Goal: Transaction & Acquisition: Purchase product/service

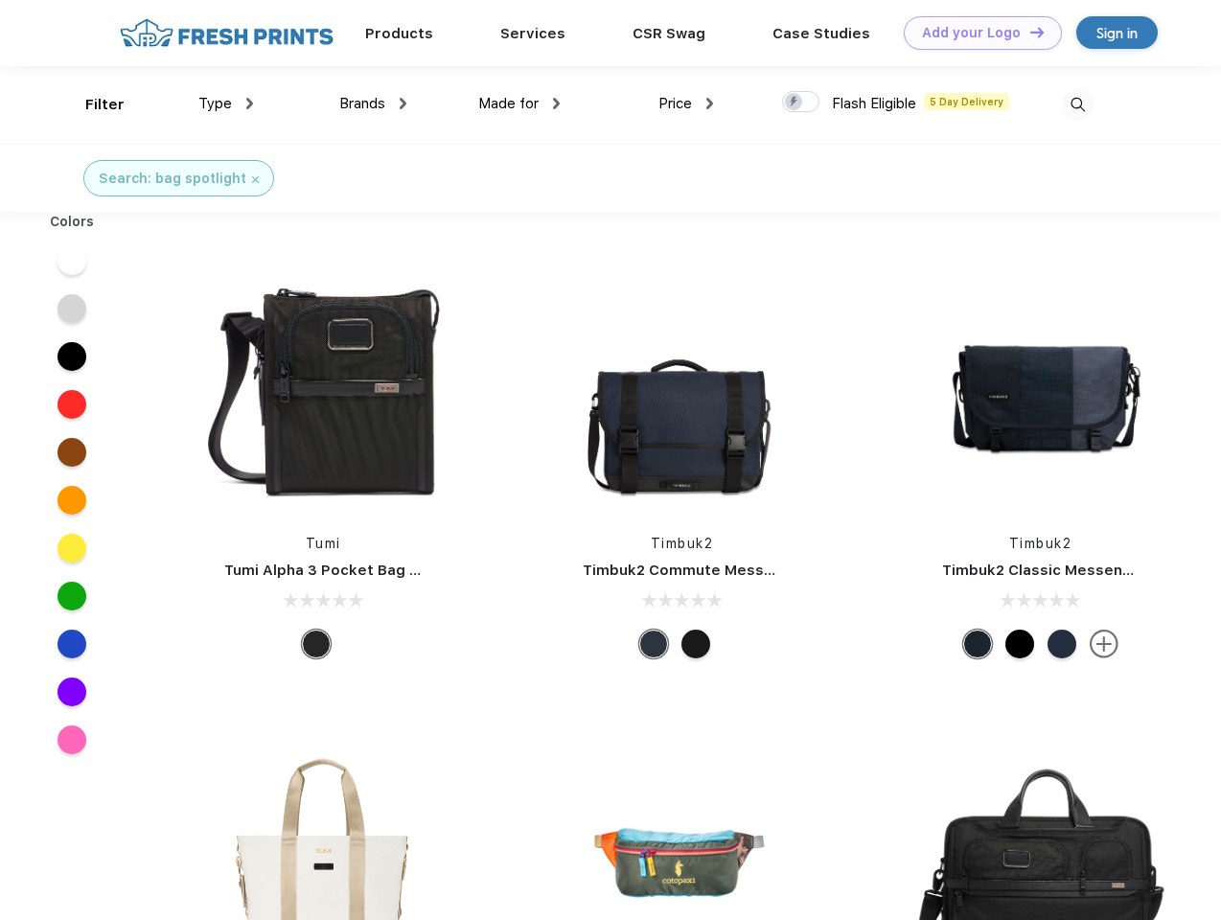
click at [976, 33] on link "Add your Logo Design Tool" at bounding box center [983, 33] width 158 height 34
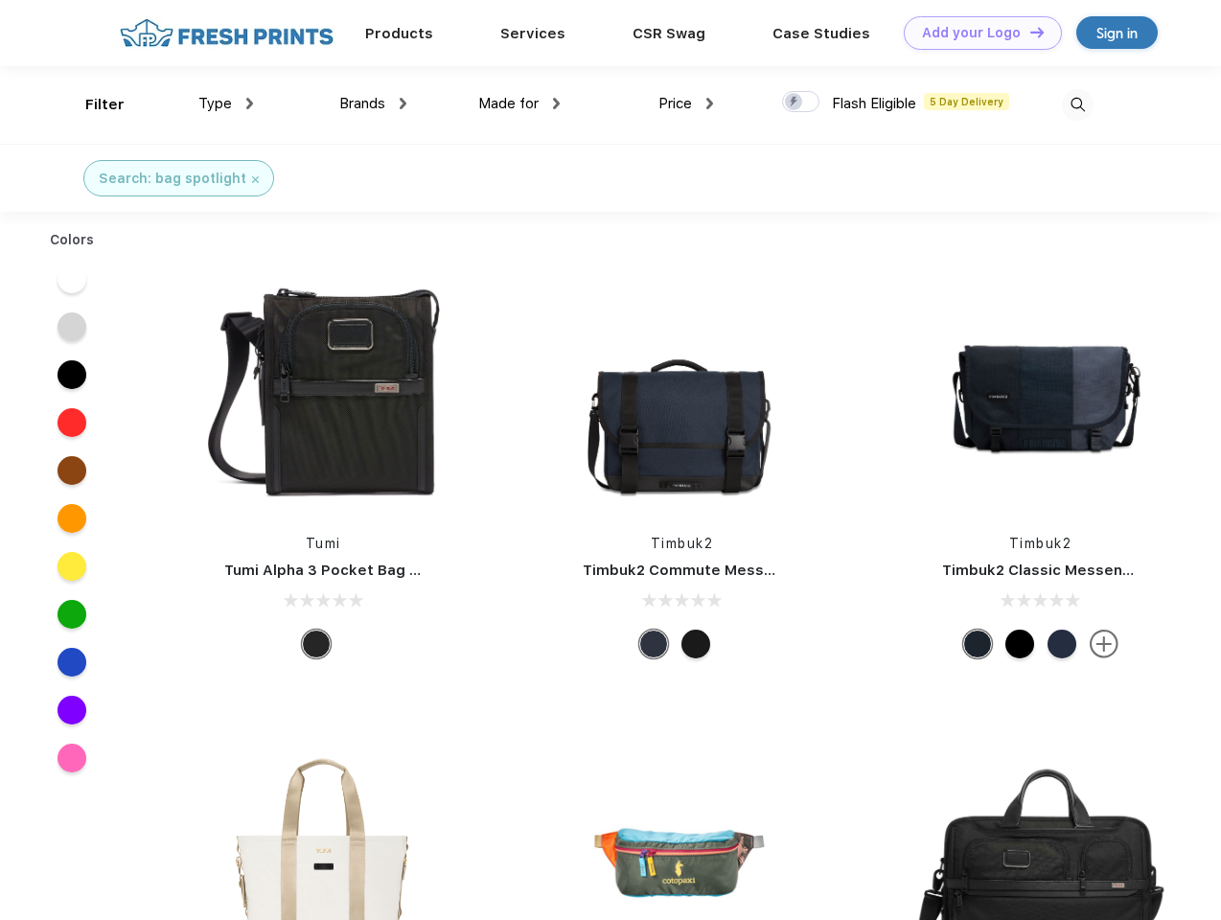
click at [0, 0] on div "Design Tool" at bounding box center [0, 0] width 0 height 0
click at [1029, 32] on link "Add your Logo Design Tool" at bounding box center [983, 33] width 158 height 34
click at [92, 105] on div "Filter" at bounding box center [104, 105] width 39 height 22
click at [226, 104] on span "Type" at bounding box center [215, 103] width 34 height 17
click at [373, 104] on span "Brands" at bounding box center [362, 103] width 46 height 17
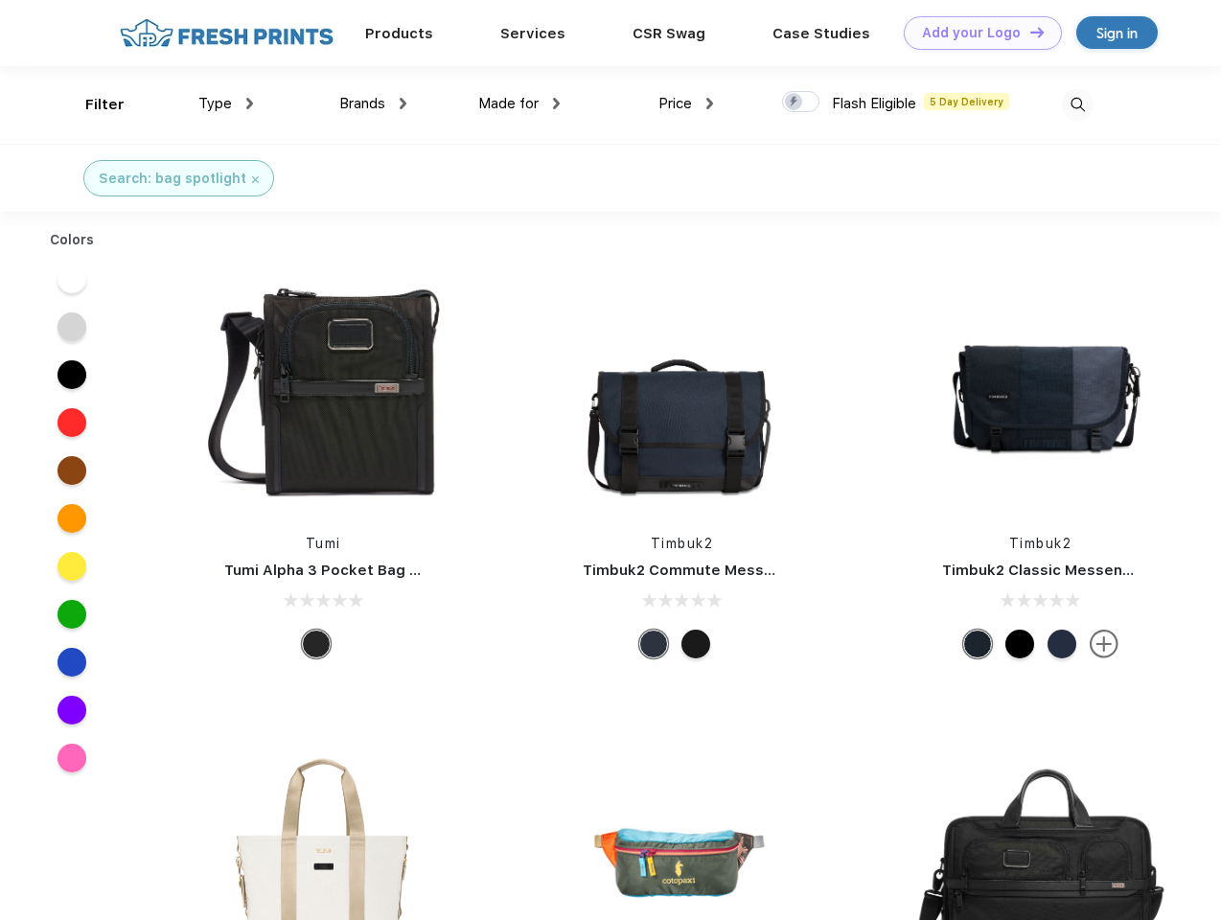
click at [520, 104] on span "Made for" at bounding box center [508, 103] width 60 height 17
click at [686, 104] on span "Price" at bounding box center [676, 103] width 34 height 17
click at [802, 103] on div at bounding box center [800, 101] width 37 height 21
click at [795, 103] on input "checkbox" at bounding box center [788, 96] width 12 height 12
click at [1078, 105] on img at bounding box center [1078, 105] width 32 height 32
